Goal: Task Accomplishment & Management: Use online tool/utility

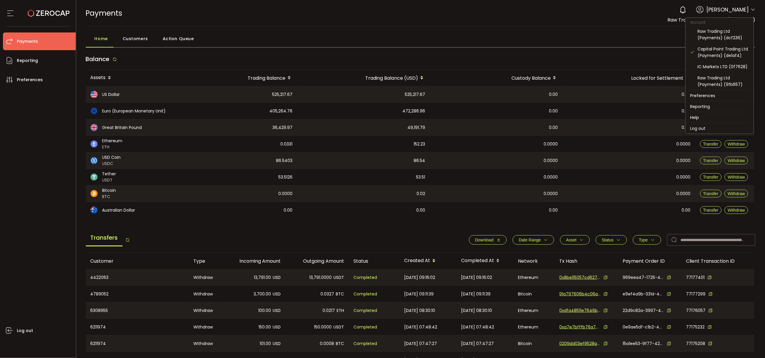
click at [752, 9] on icon at bounding box center [753, 9] width 5 height 5
click at [720, 35] on div "Raw Trading Ltd (Payments) (dcf236)" at bounding box center [723, 34] width 51 height 13
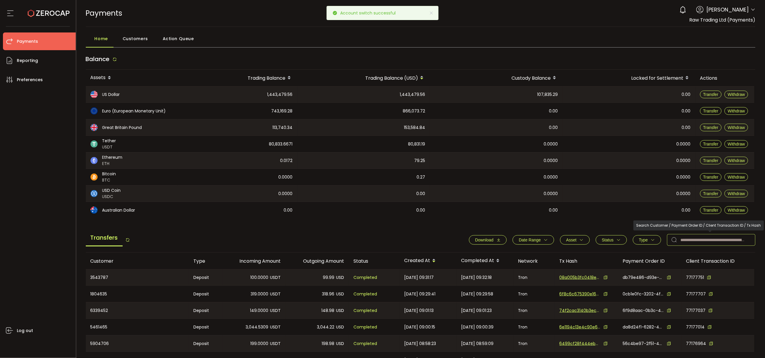
click at [693, 239] on input "text" at bounding box center [711, 240] width 88 height 12
paste input "*******"
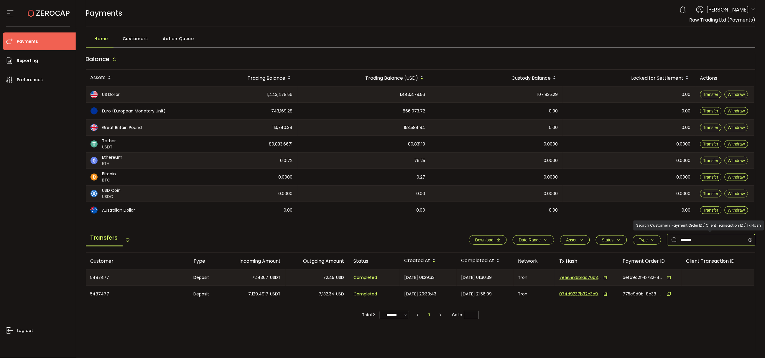
click at [630, 245] on div "Download Date Range - Asset BTC ETH EUR GBP USD USDC USDT Clear Apply Status Ap…" at bounding box center [609, 240] width 293 height 12
paste input "*"
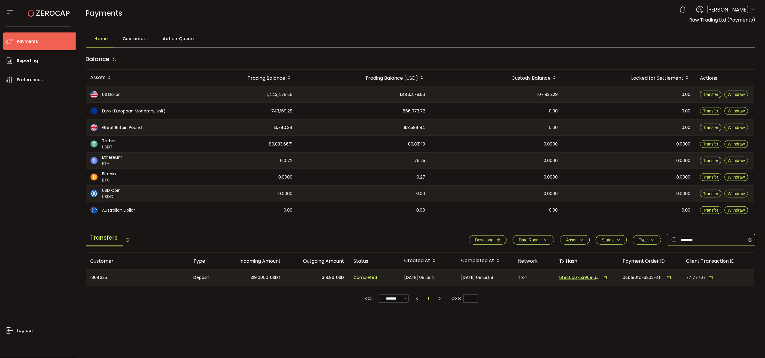
drag, startPoint x: 705, startPoint y: 240, endPoint x: 611, endPoint y: 251, distance: 94.4
click at [611, 251] on div "Transfers Download Date Range - Asset BTC ETH EUR GBP USD USDC USDT Clear Apply…" at bounding box center [421, 241] width 670 height 22
paste input "text"
type input "*******"
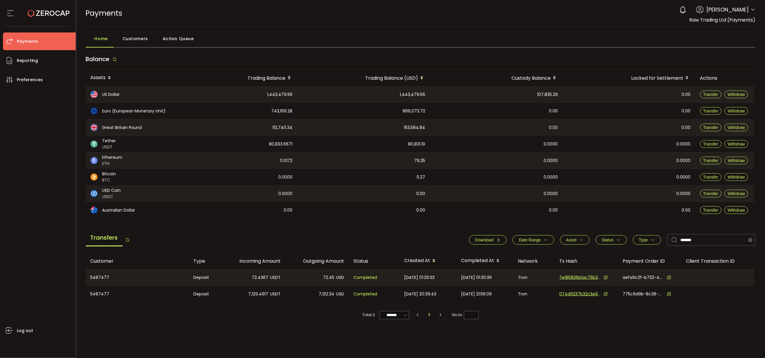
click at [56, 272] on div "Log out" at bounding box center [39, 220] width 73 height 265
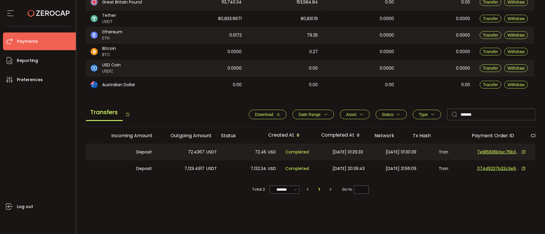
scroll to position [0, 48]
